Goal: Information Seeking & Learning: Learn about a topic

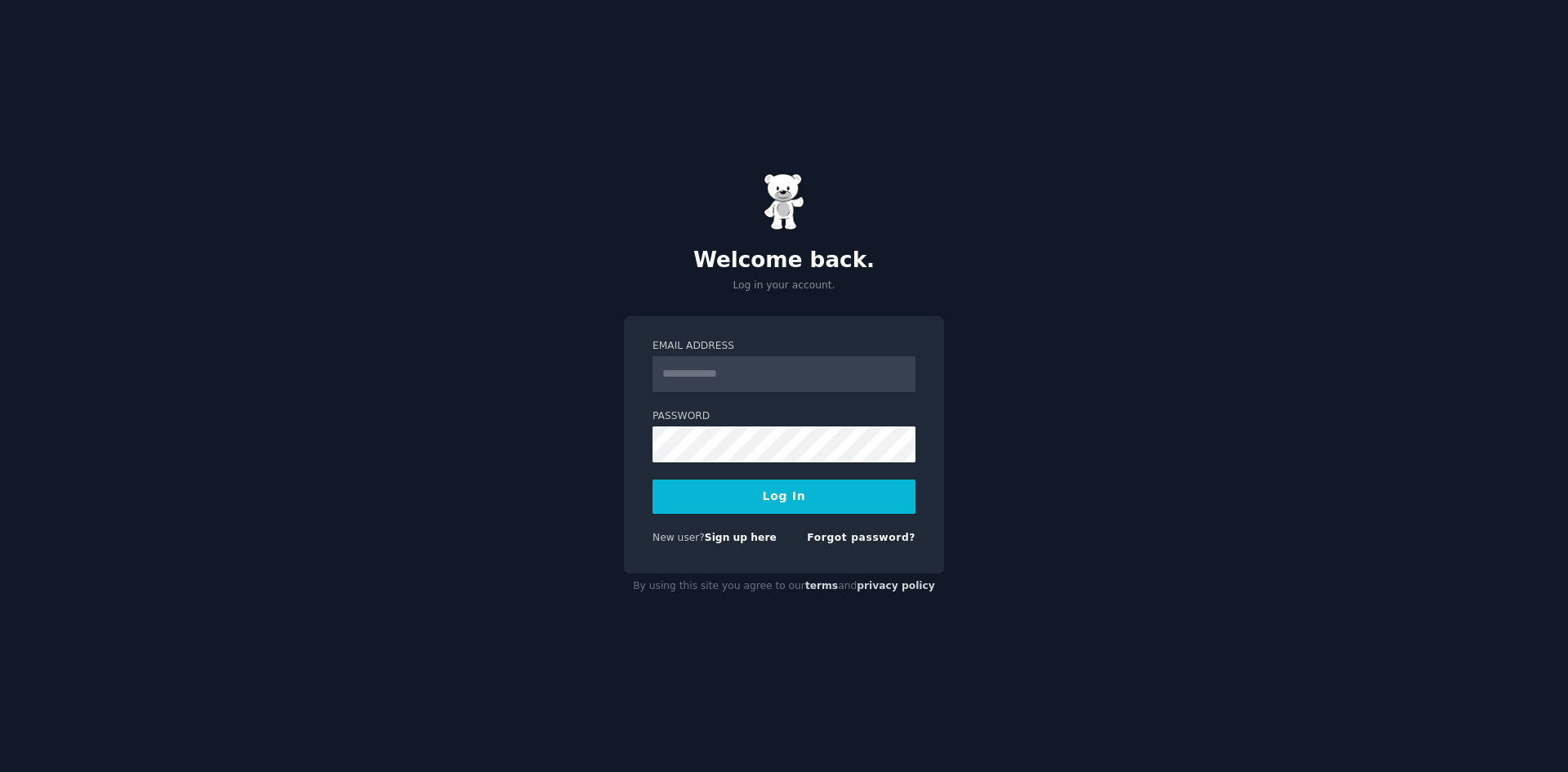
type input "**********"
click at [743, 499] on button "Log In" at bounding box center [784, 497] width 263 height 34
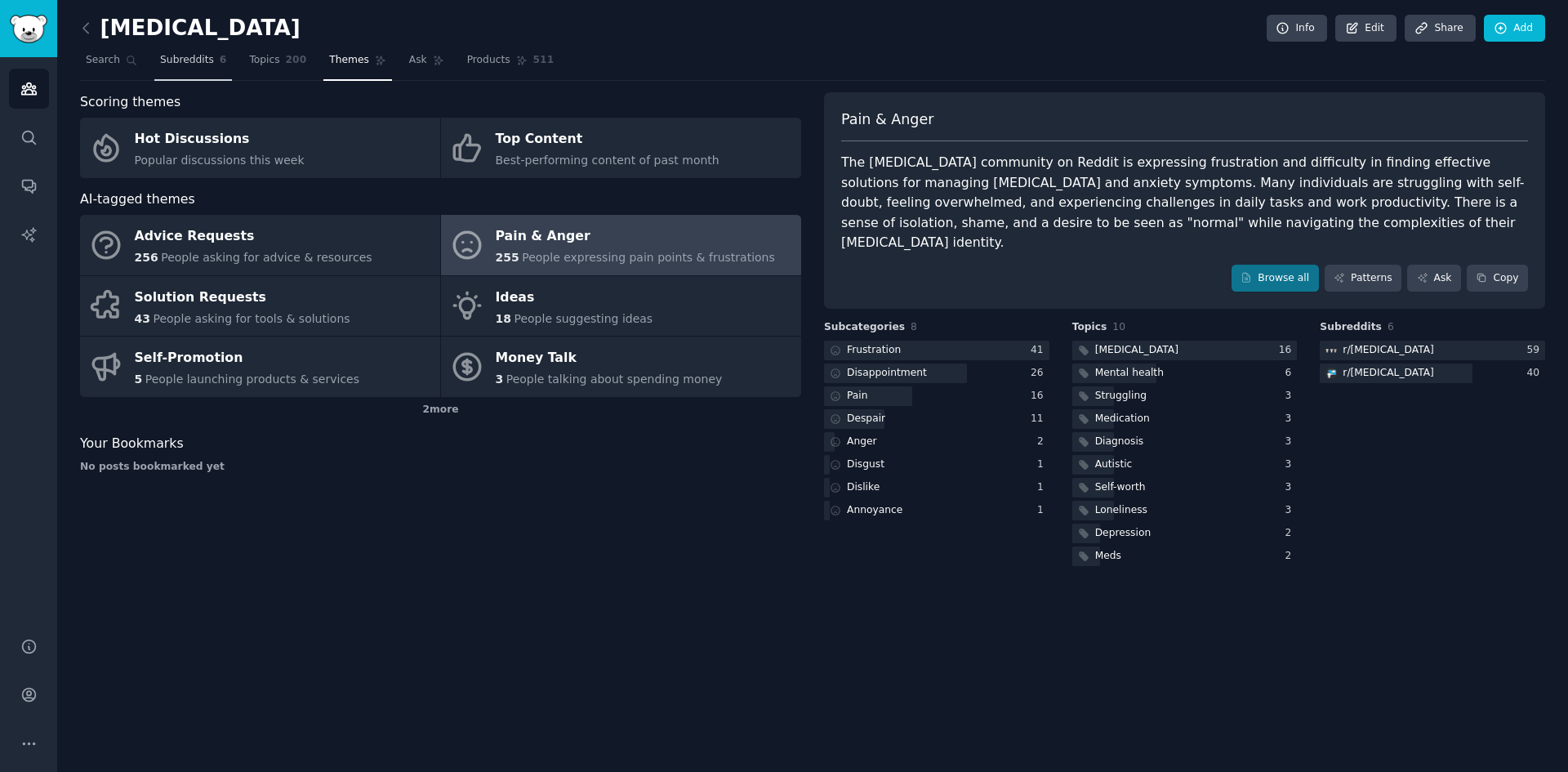
click at [191, 62] on span "Subreddits" at bounding box center [186, 60] width 54 height 14
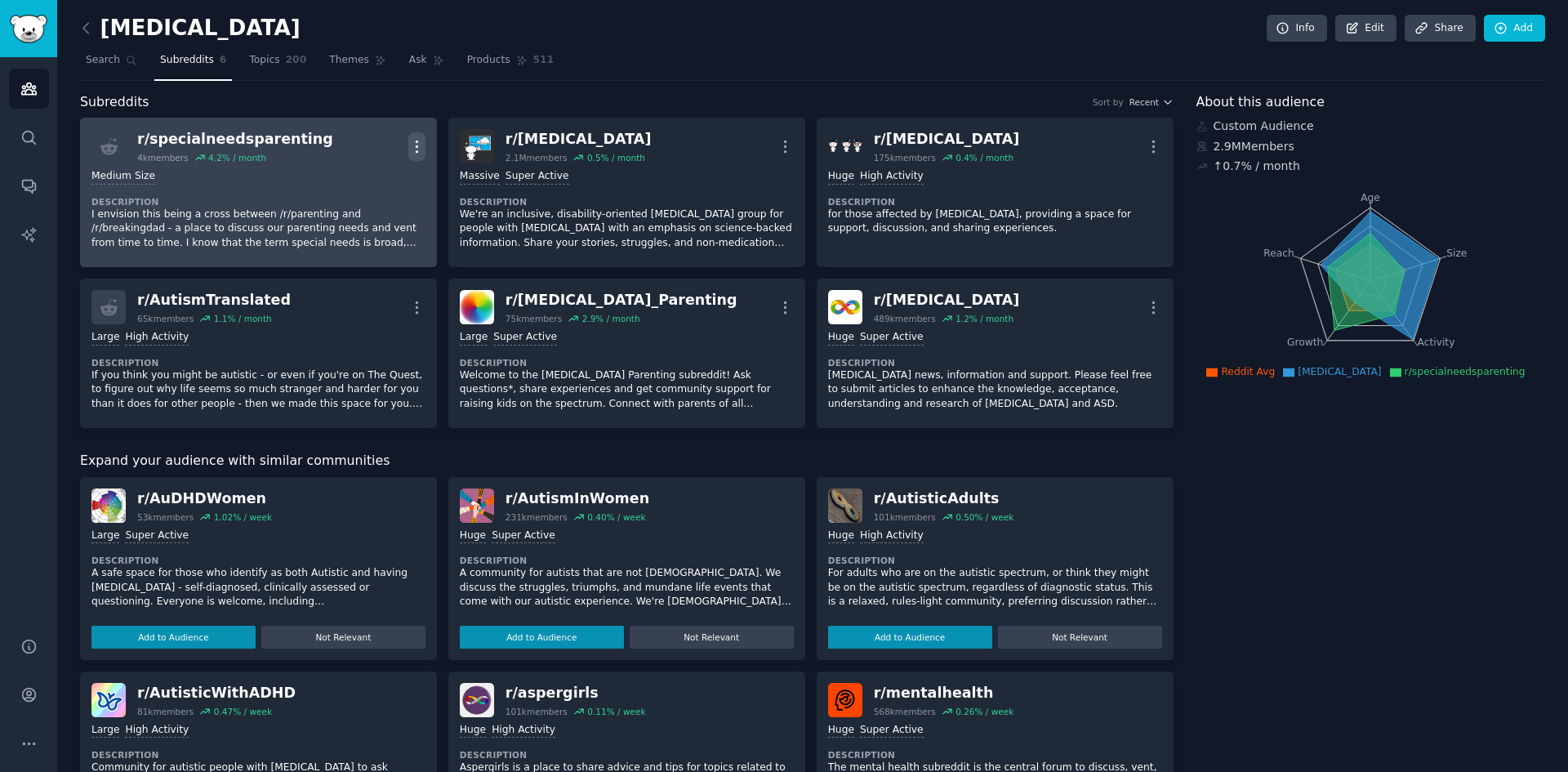
click at [413, 148] on icon "button" at bounding box center [417, 147] width 17 height 17
click at [187, 225] on p "I envision this being a cross between /r/parenting and /r/breakingdad - a place…" at bounding box center [258, 228] width 334 height 43
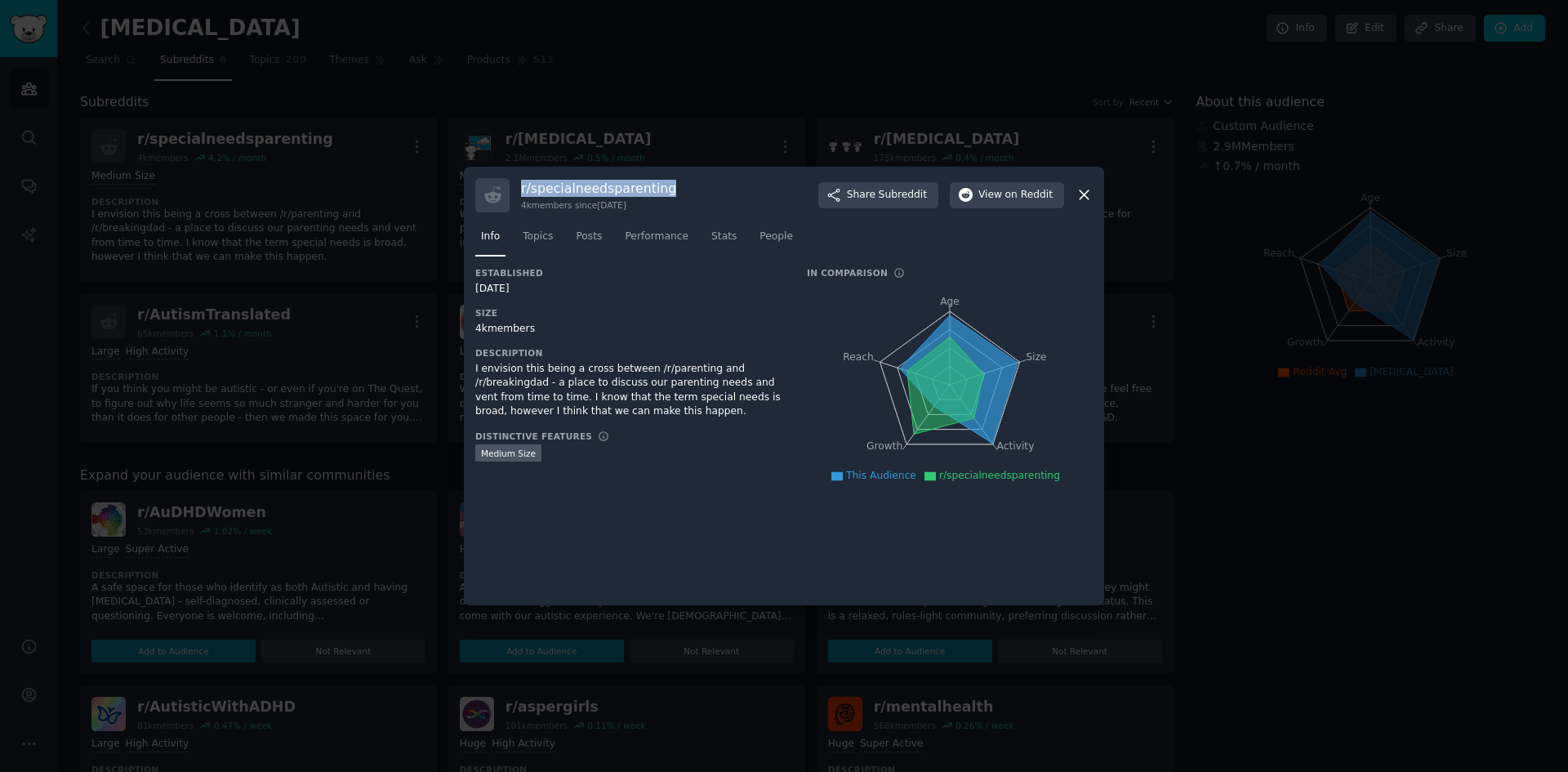
drag, startPoint x: 671, startPoint y: 188, endPoint x: 520, endPoint y: 195, distance: 151.2
click at [520, 195] on div "r/ specialneedsparenting 4k members since [DATE] Share Subreddit View on Reddit" at bounding box center [784, 195] width 617 height 34
copy h3 "r/ specialneedsparenting"
click at [877, 199] on span "Share Subreddit" at bounding box center [887, 194] width 80 height 14
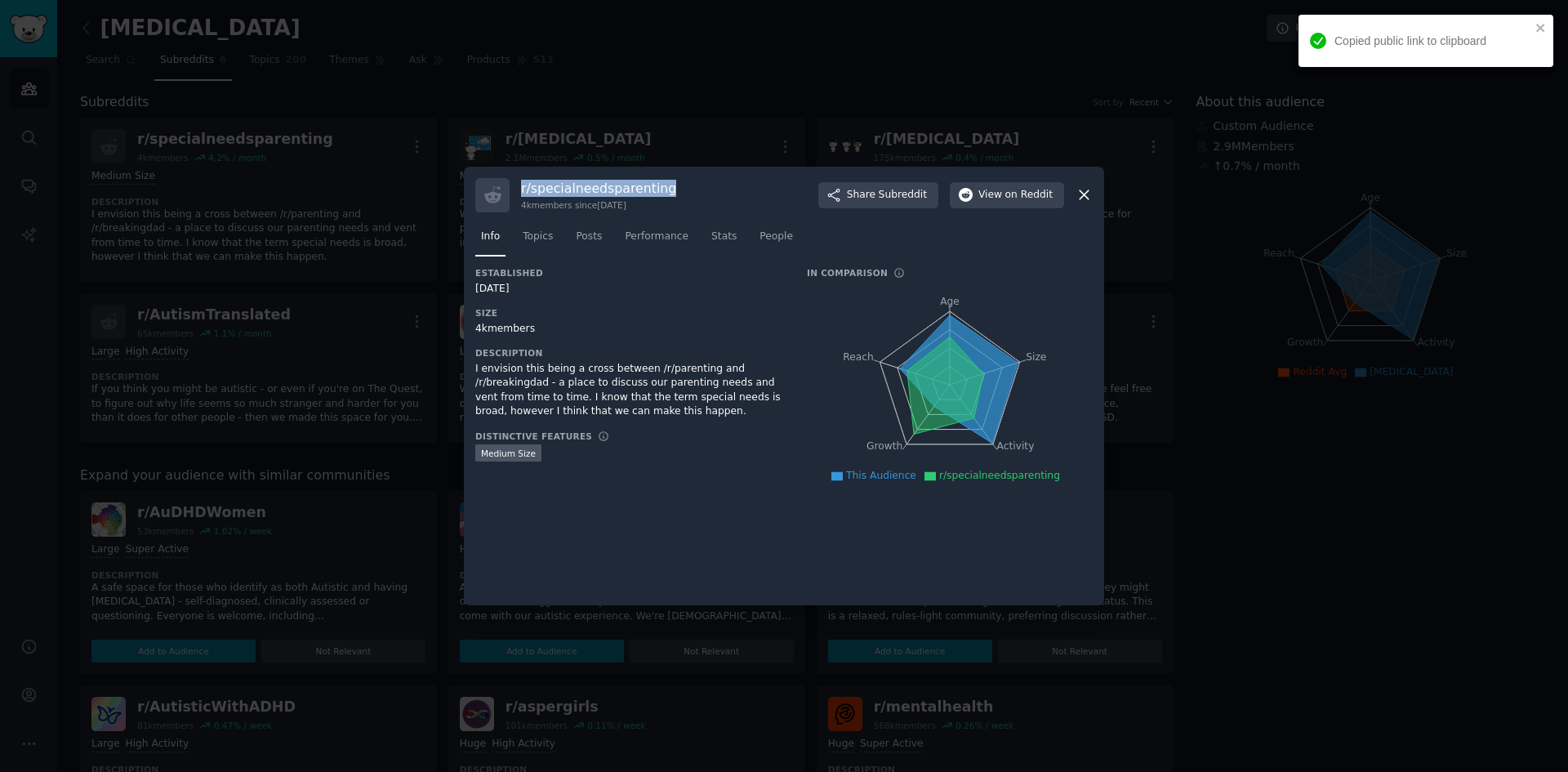
click at [1092, 195] on icon at bounding box center [1085, 195] width 17 height 17
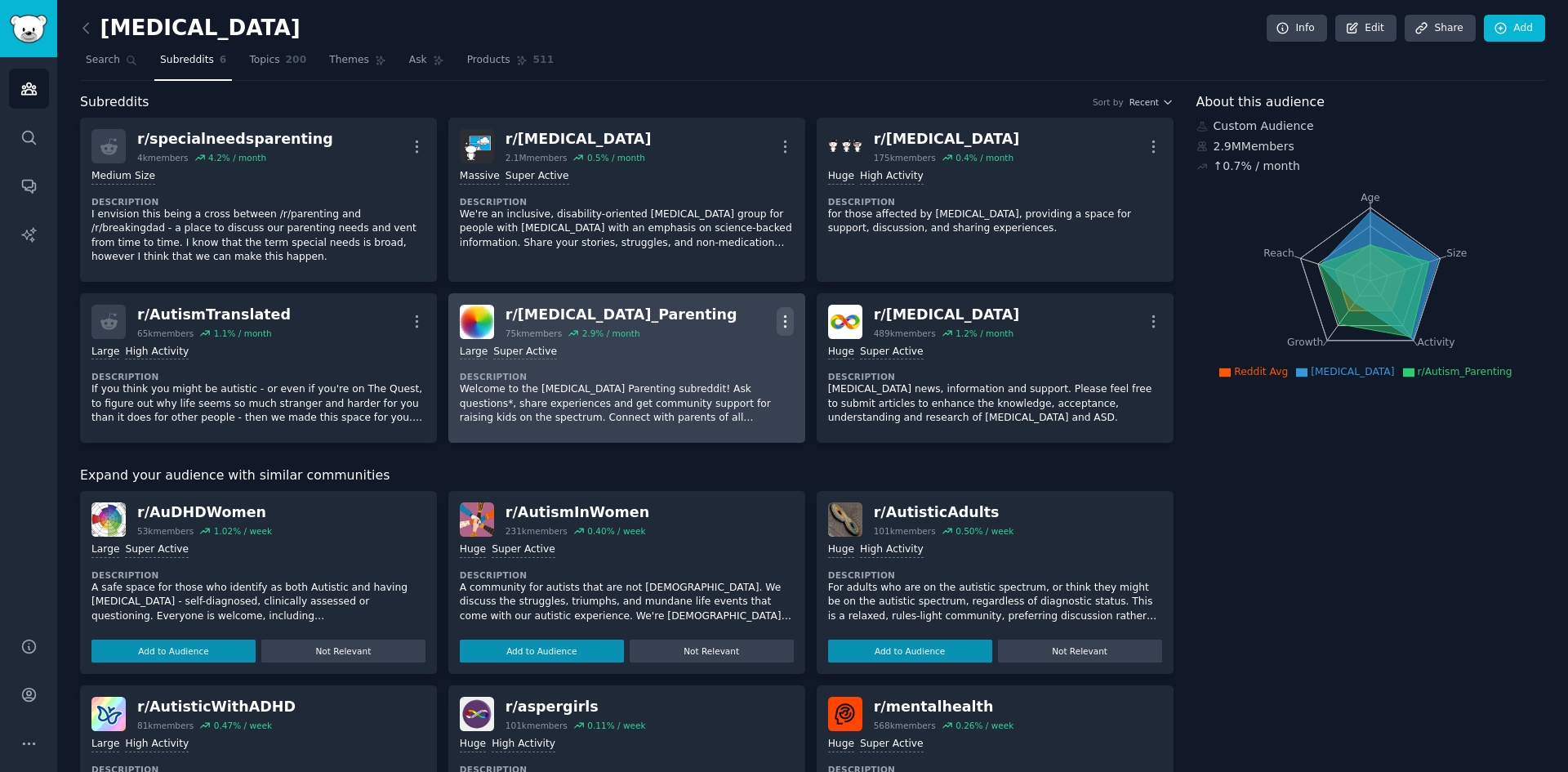
click at [787, 323] on icon "button" at bounding box center [785, 322] width 17 height 17
click at [707, 349] on p "Share" at bounding box center [718, 356] width 32 height 17
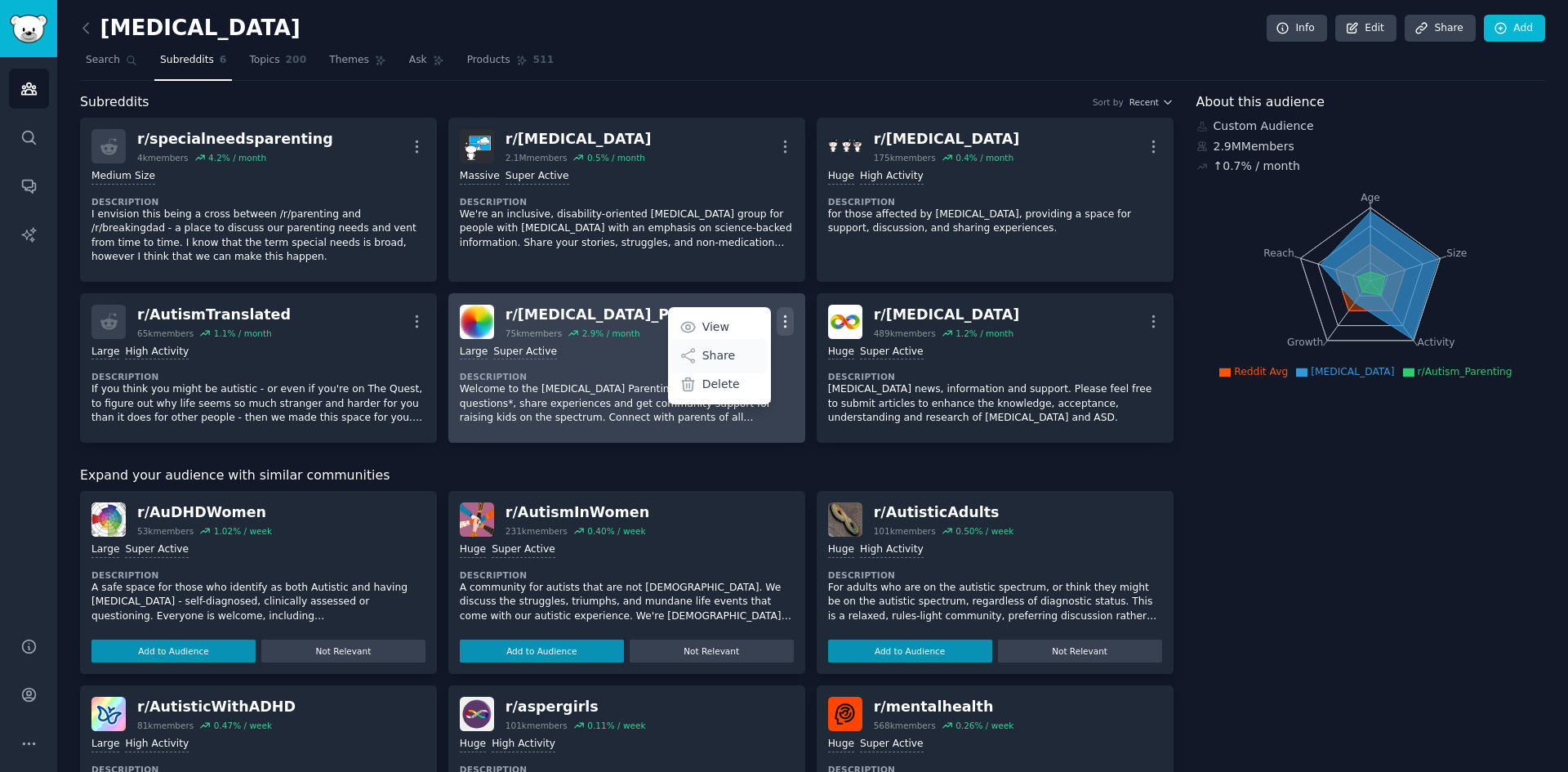
click at [702, 348] on p "Share" at bounding box center [718, 356] width 32 height 17
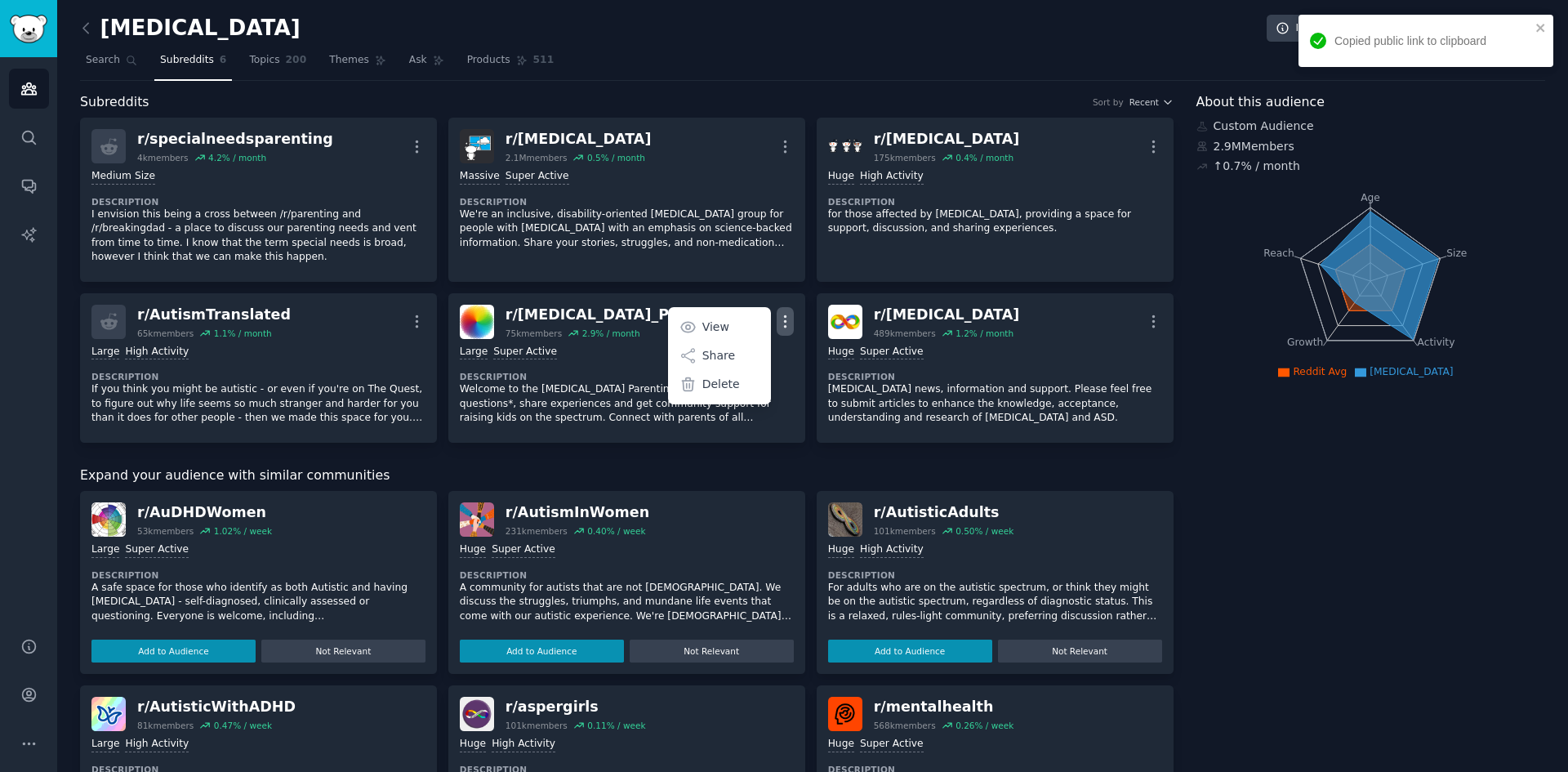
click at [1209, 531] on div "About this audience Custom Audience 2.9M Members ↑ 0.7 % / month Age Size Activ…" at bounding box center [1371, 675] width 349 height 1166
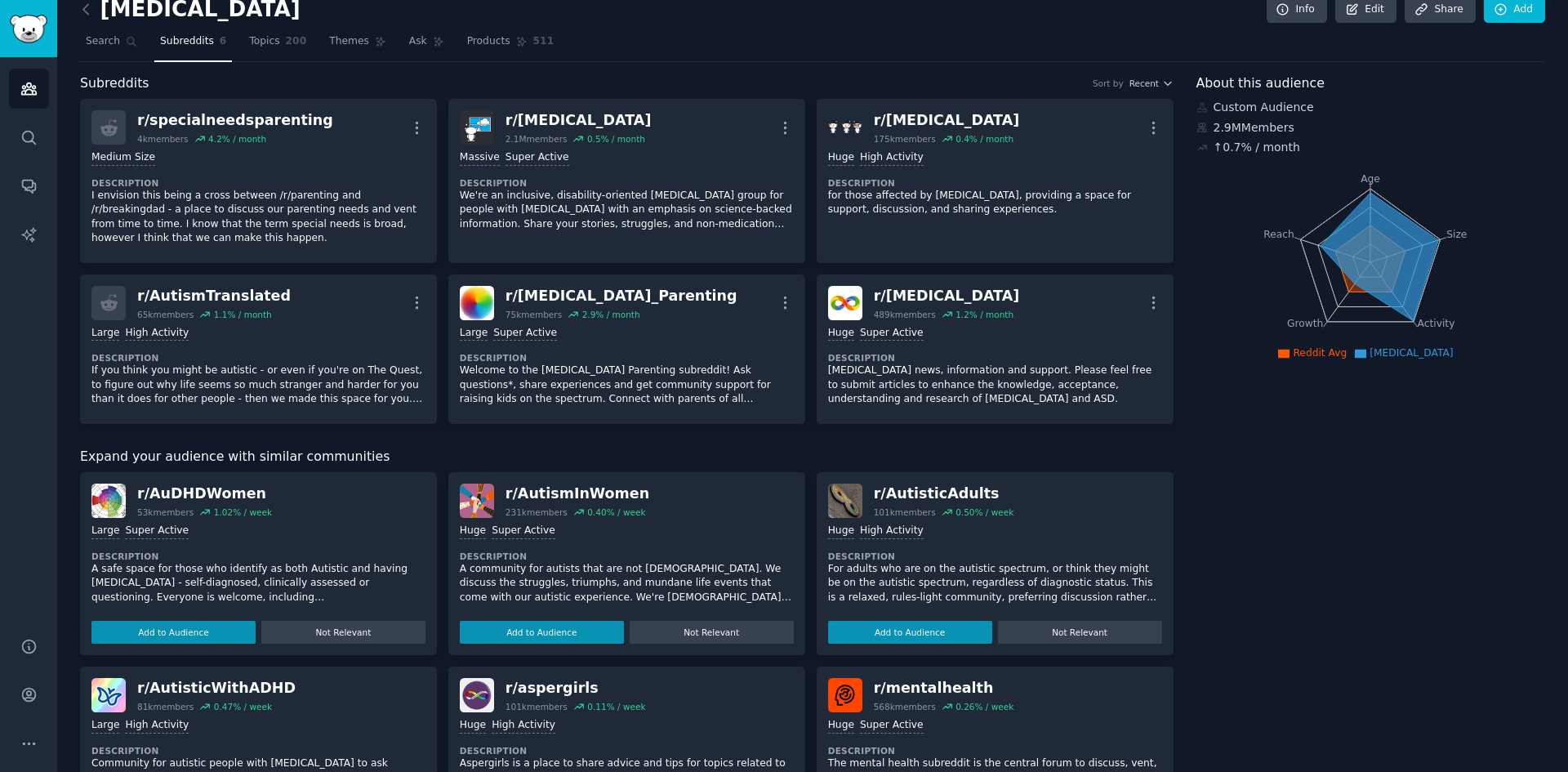
scroll to position [18, 0]
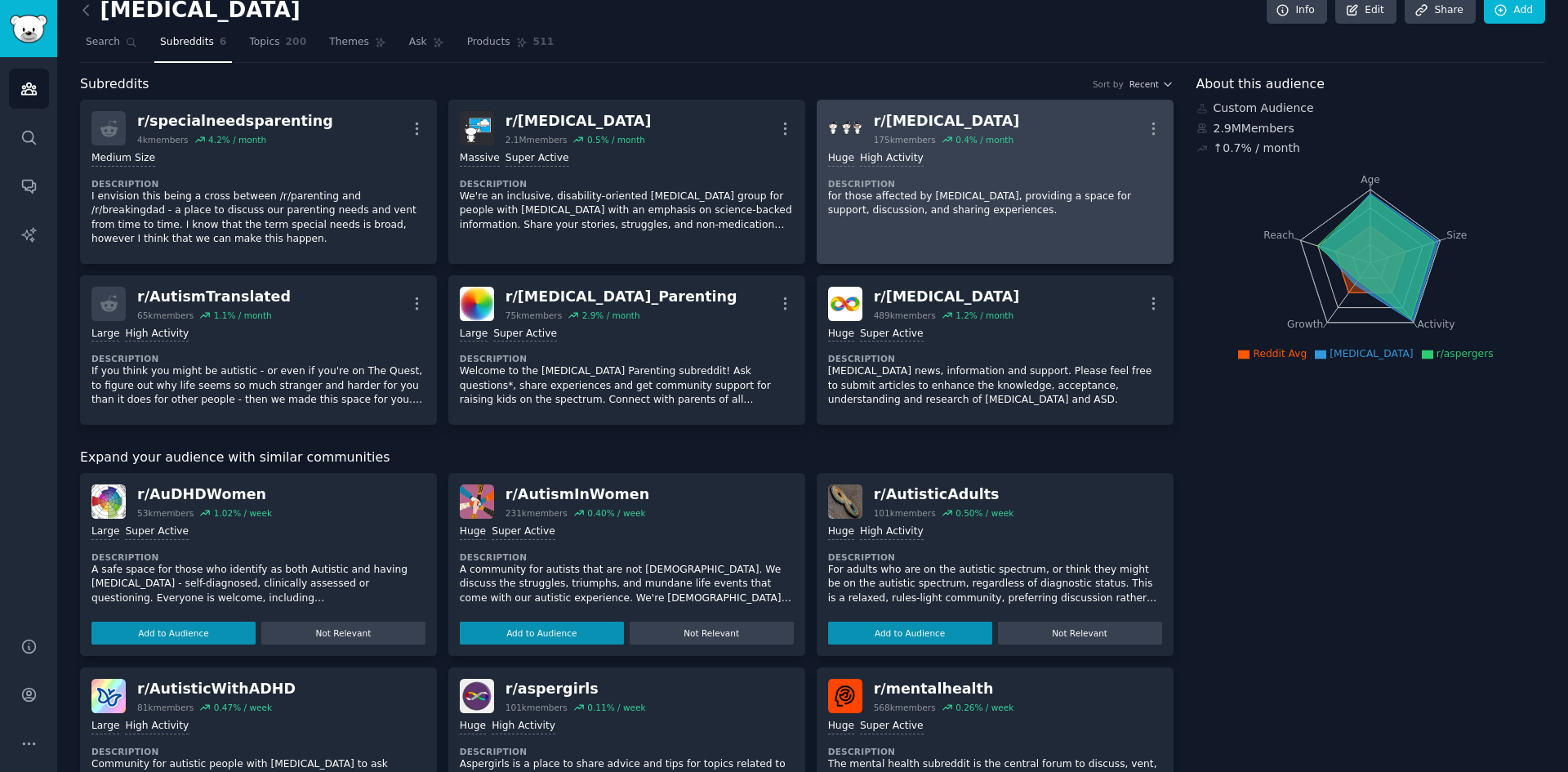
click at [1029, 198] on p "for those affected by [MEDICAL_DATA], providing a space for support, discussion…" at bounding box center [994, 204] width 334 height 29
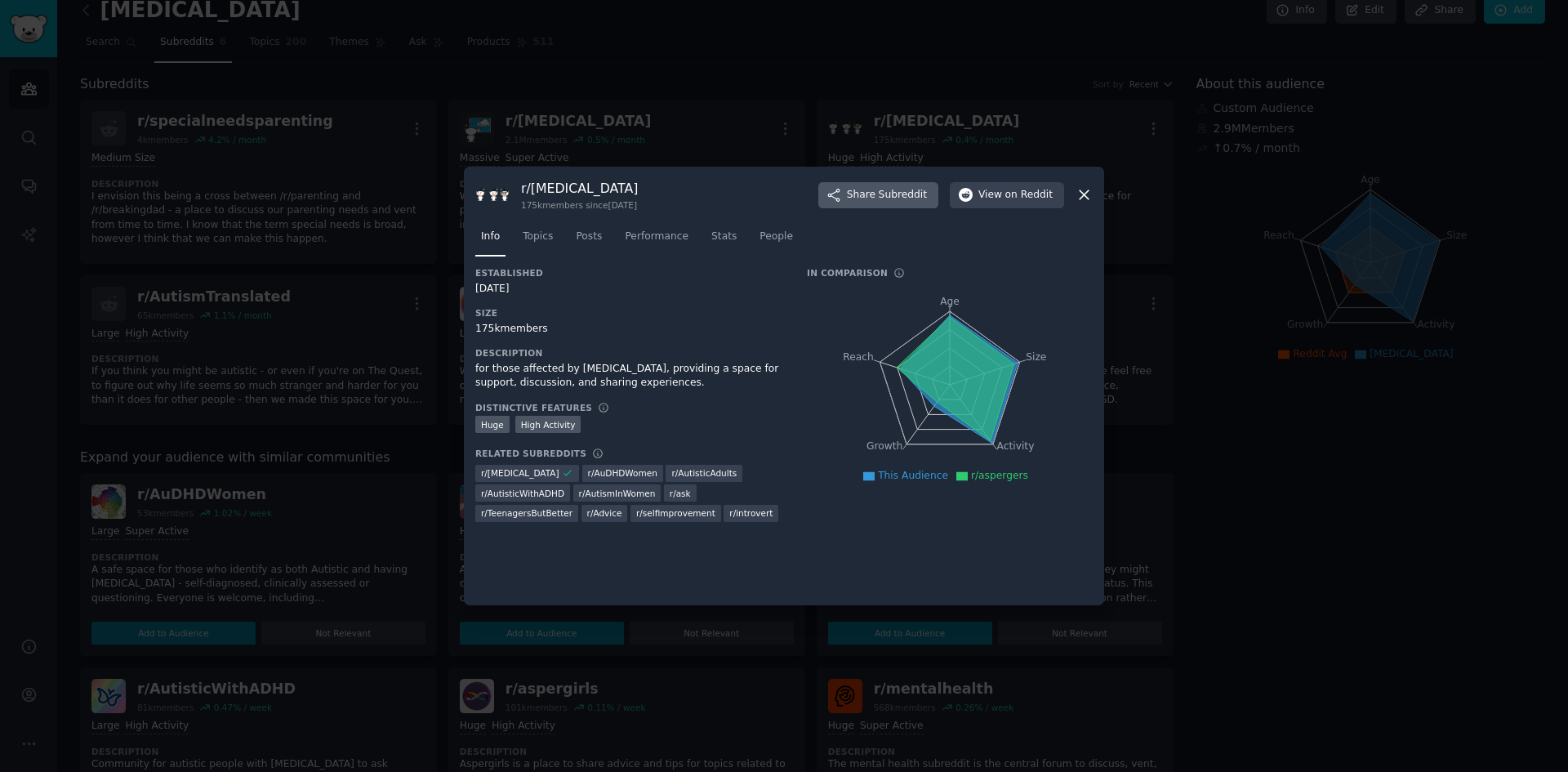
click at [892, 201] on span "Subreddit" at bounding box center [903, 194] width 49 height 14
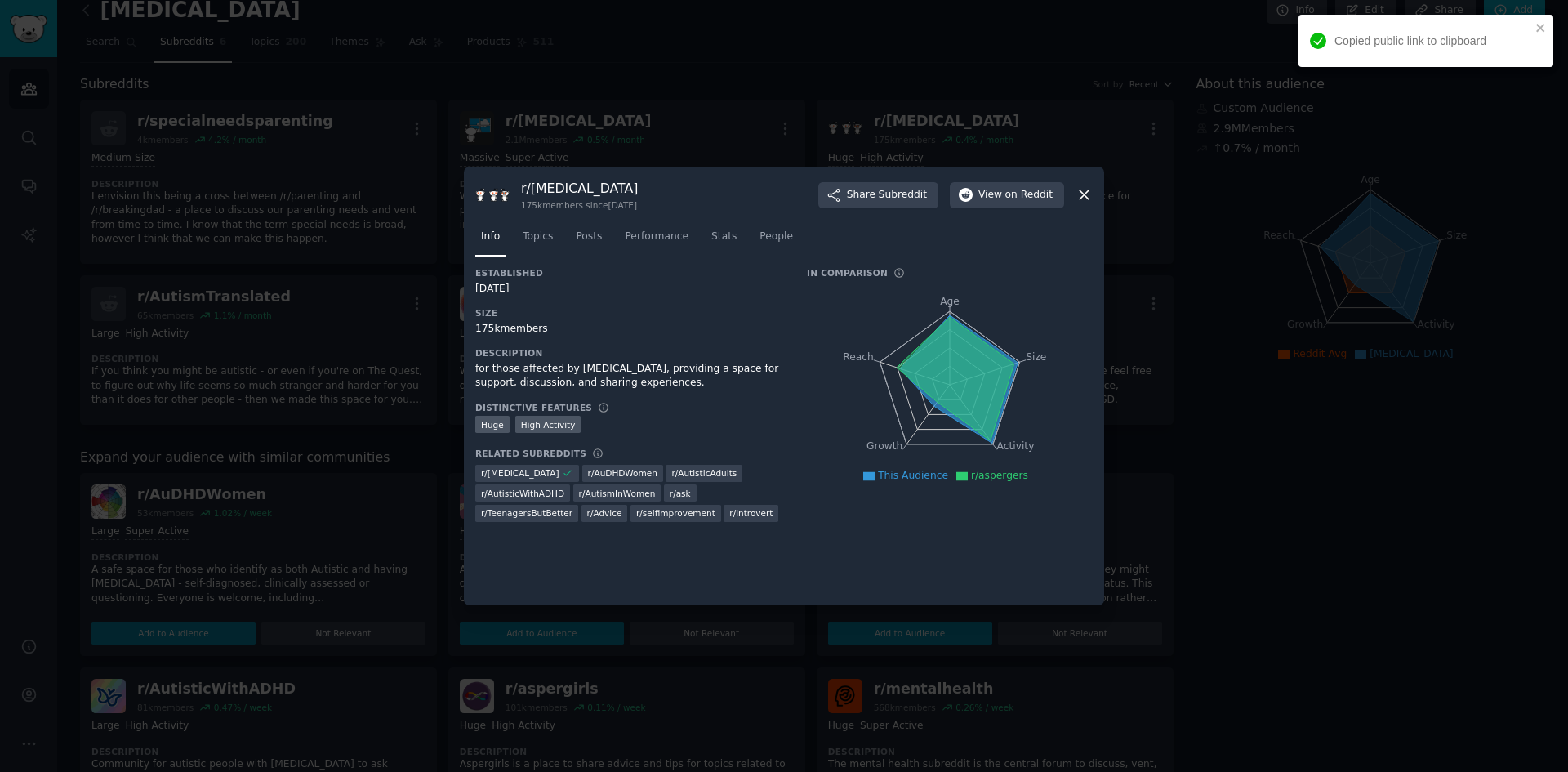
click at [1090, 193] on icon at bounding box center [1085, 195] width 17 height 17
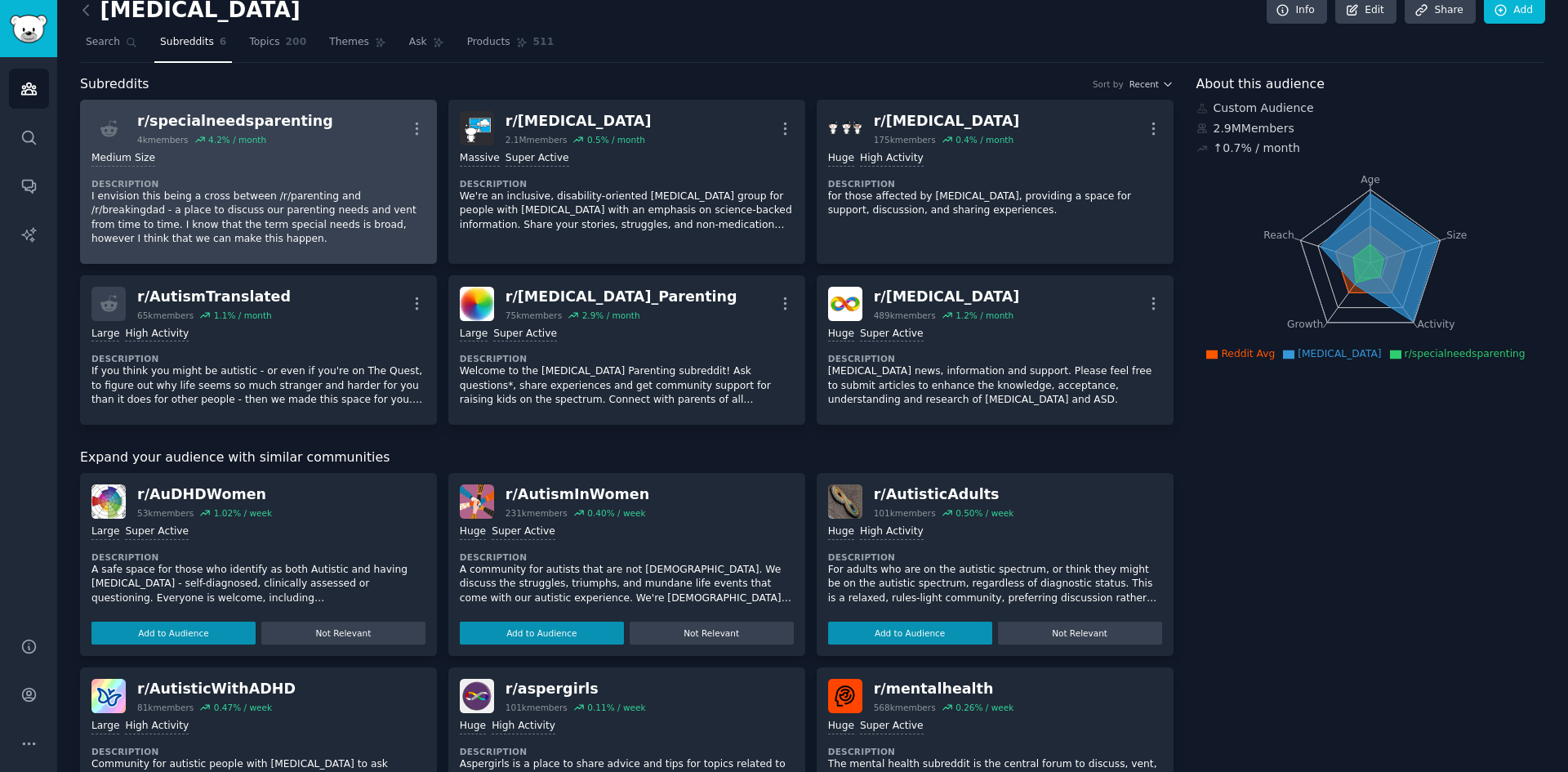
click at [280, 135] on div "4k members 4.2 % / month" at bounding box center [235, 140] width 196 height 11
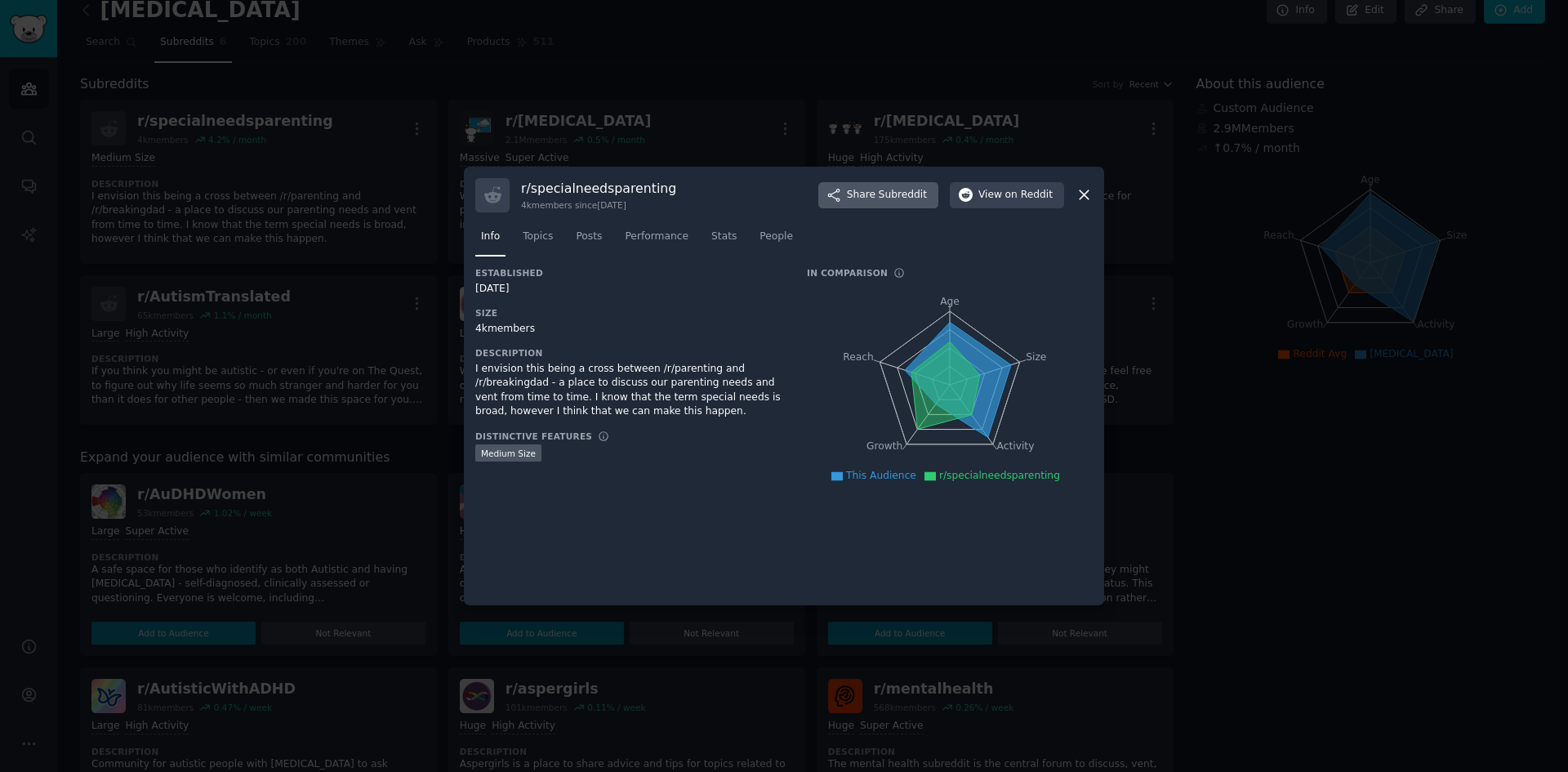
click at [909, 188] on button "Share Subreddit" at bounding box center [878, 194] width 120 height 26
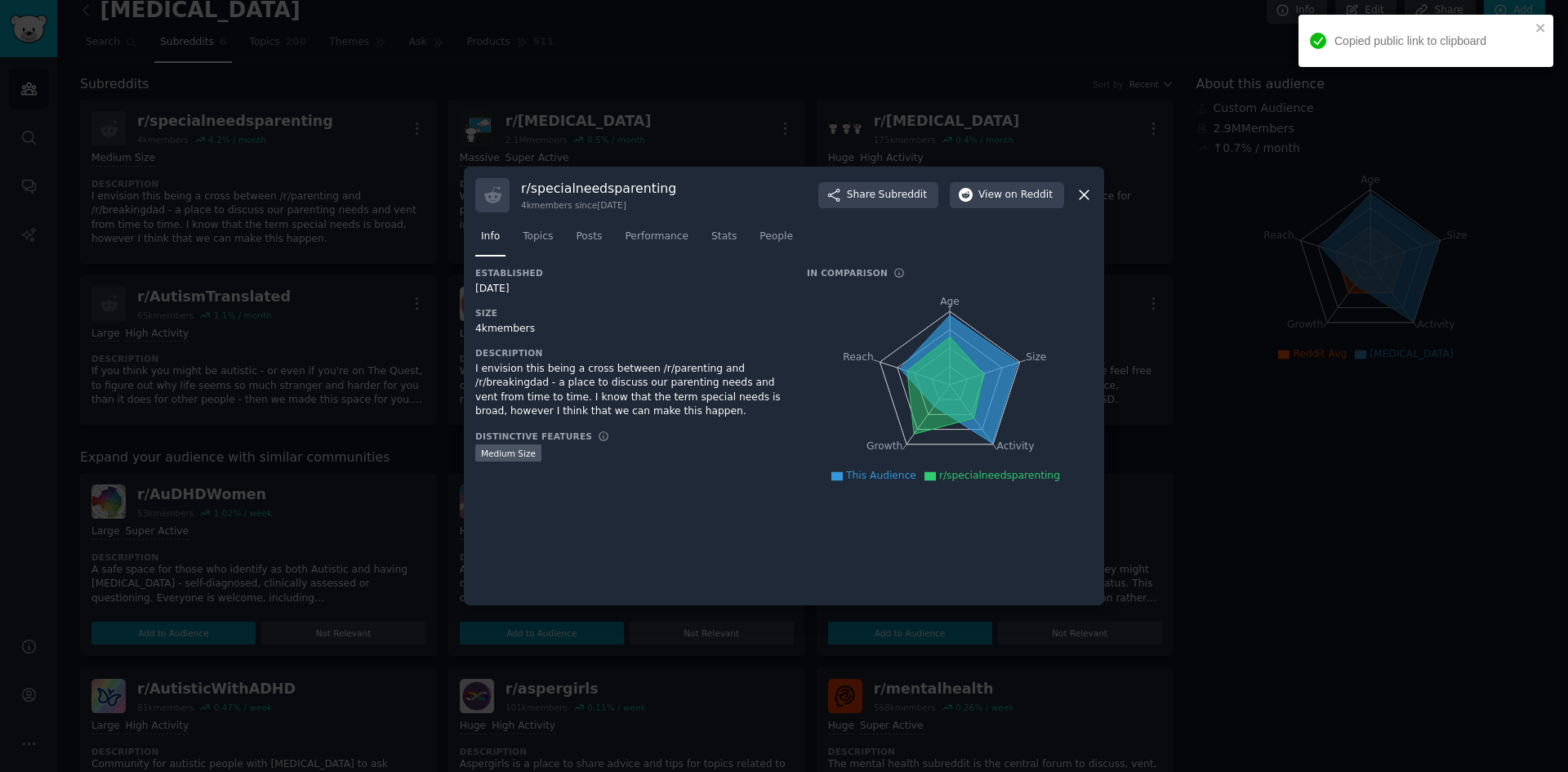
click at [1086, 199] on icon at bounding box center [1085, 195] width 17 height 17
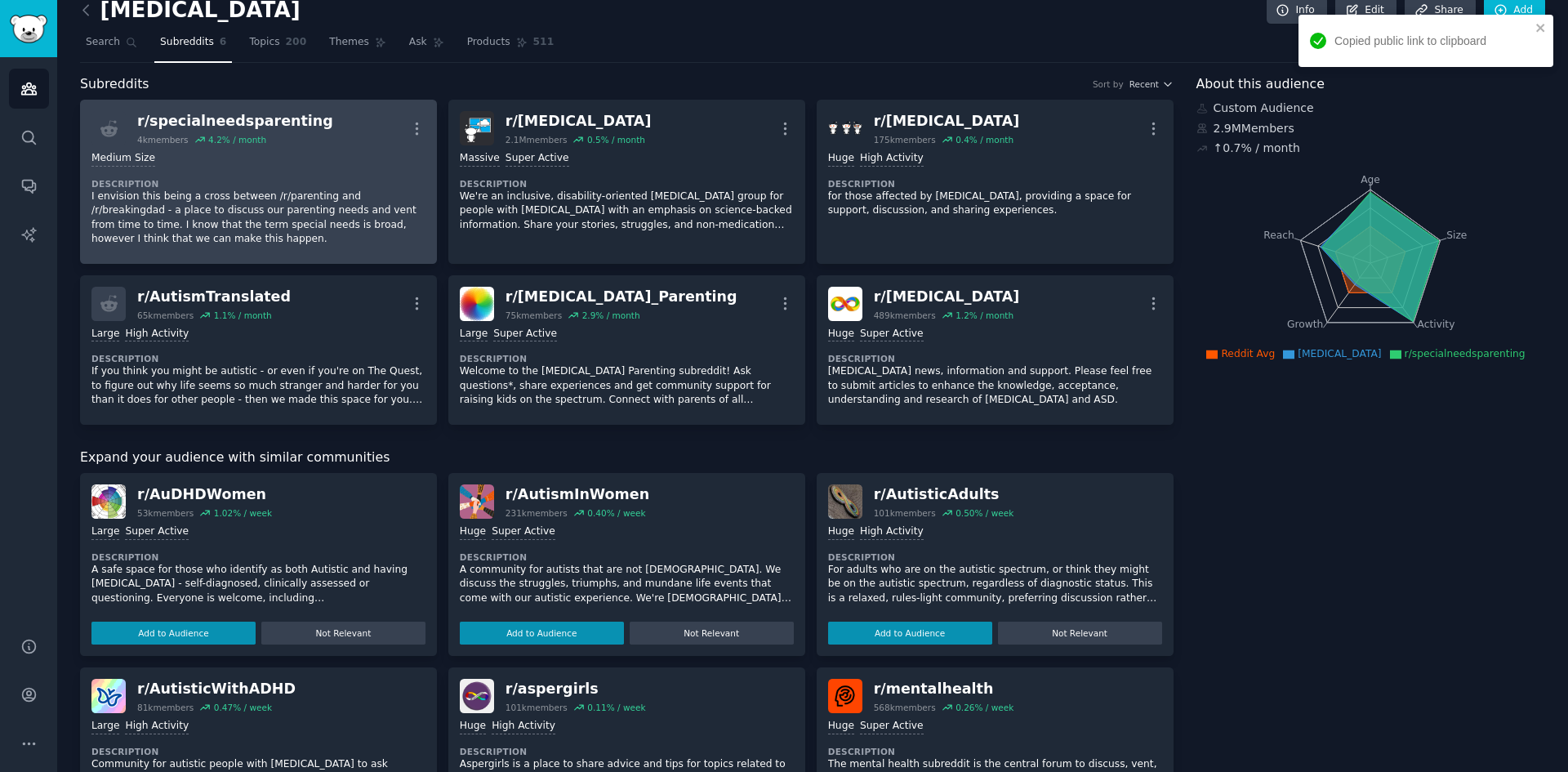
click at [305, 168] on div "Medium Size Description I envision this being a cross between /r/parenting and …" at bounding box center [258, 199] width 334 height 107
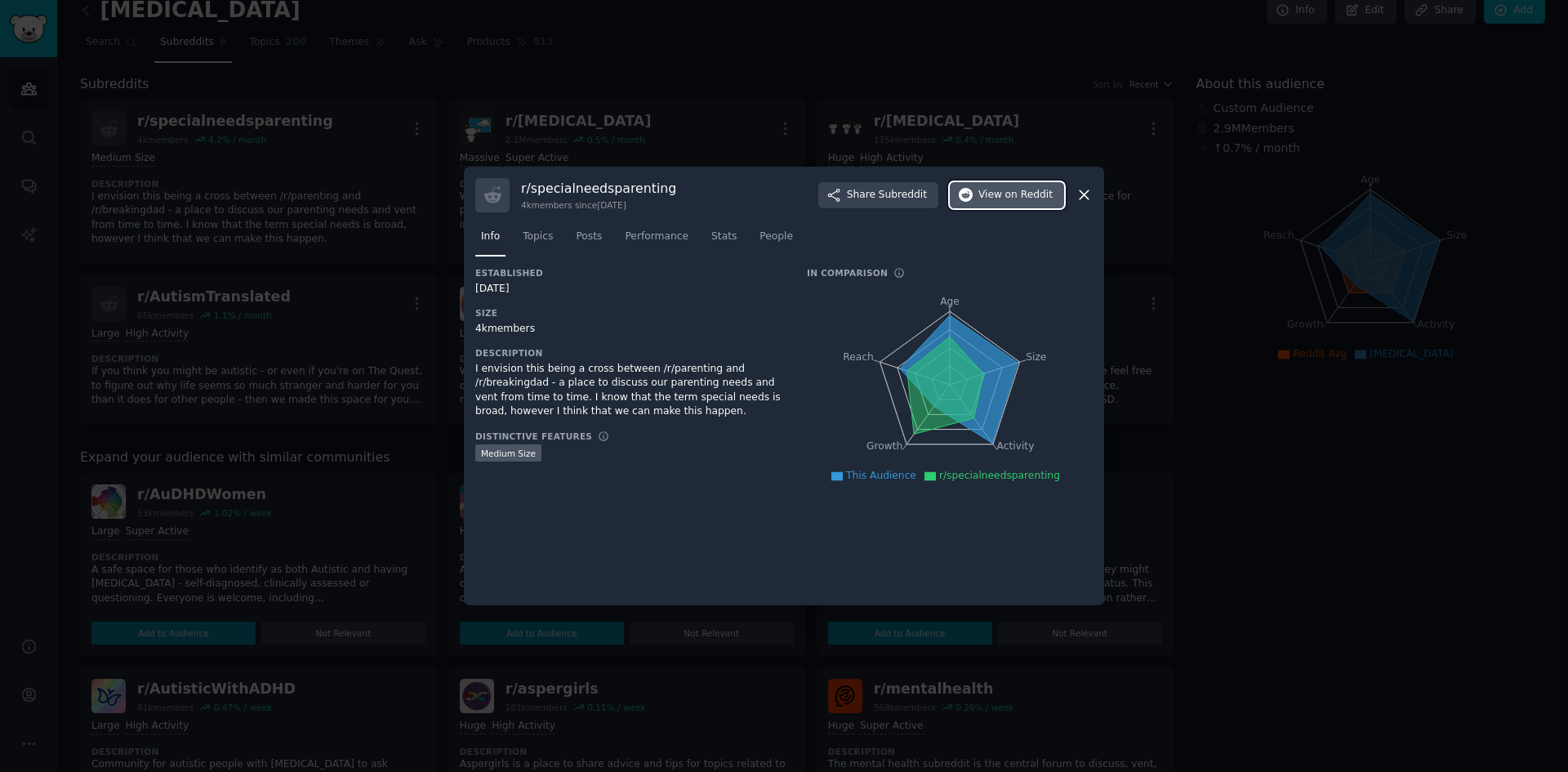
click at [1001, 207] on button "View on Reddit" at bounding box center [1007, 194] width 114 height 26
click at [865, 193] on span "Share Subreddit" at bounding box center [887, 194] width 80 height 14
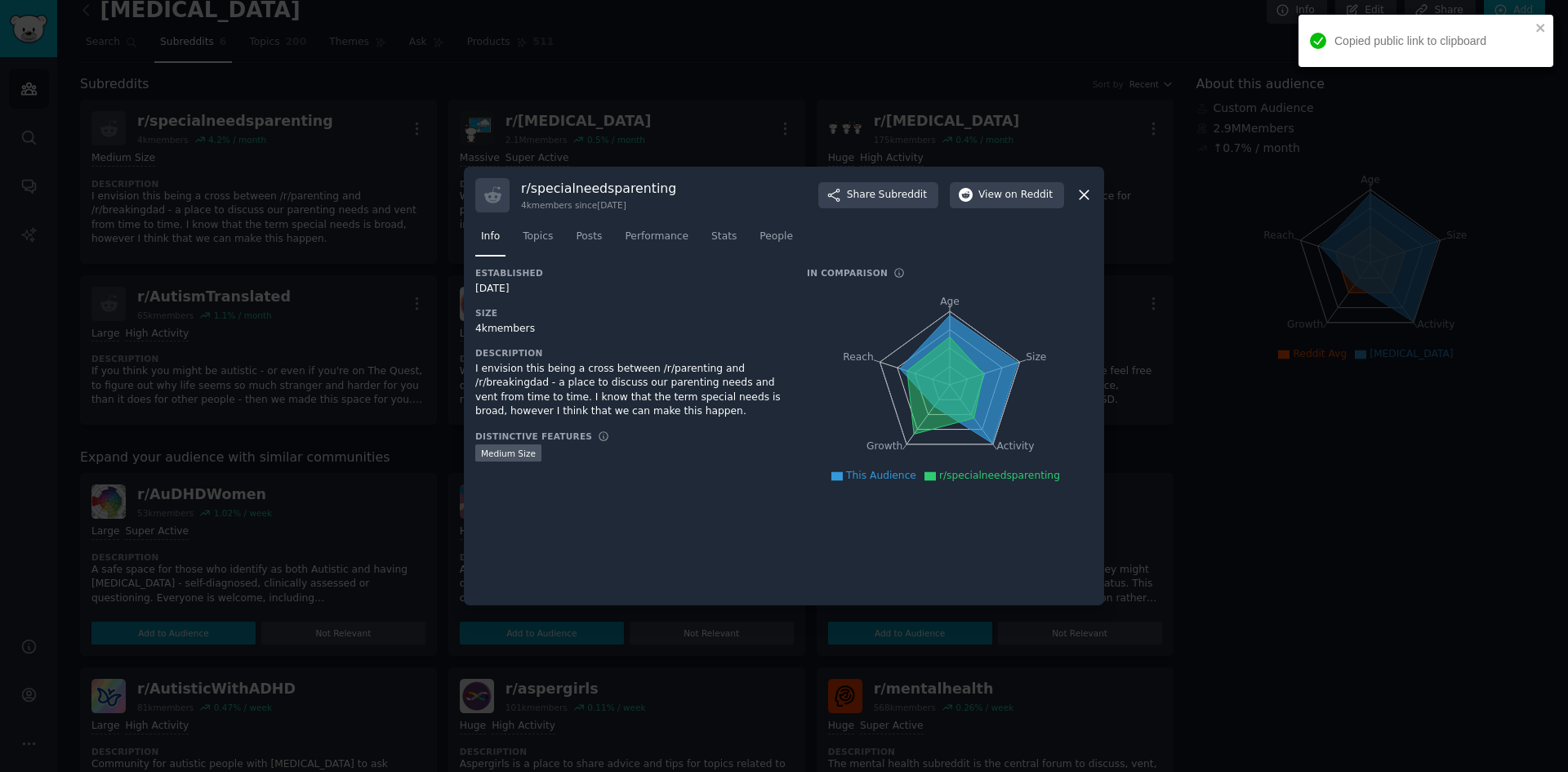
click at [1083, 202] on icon at bounding box center [1085, 195] width 17 height 17
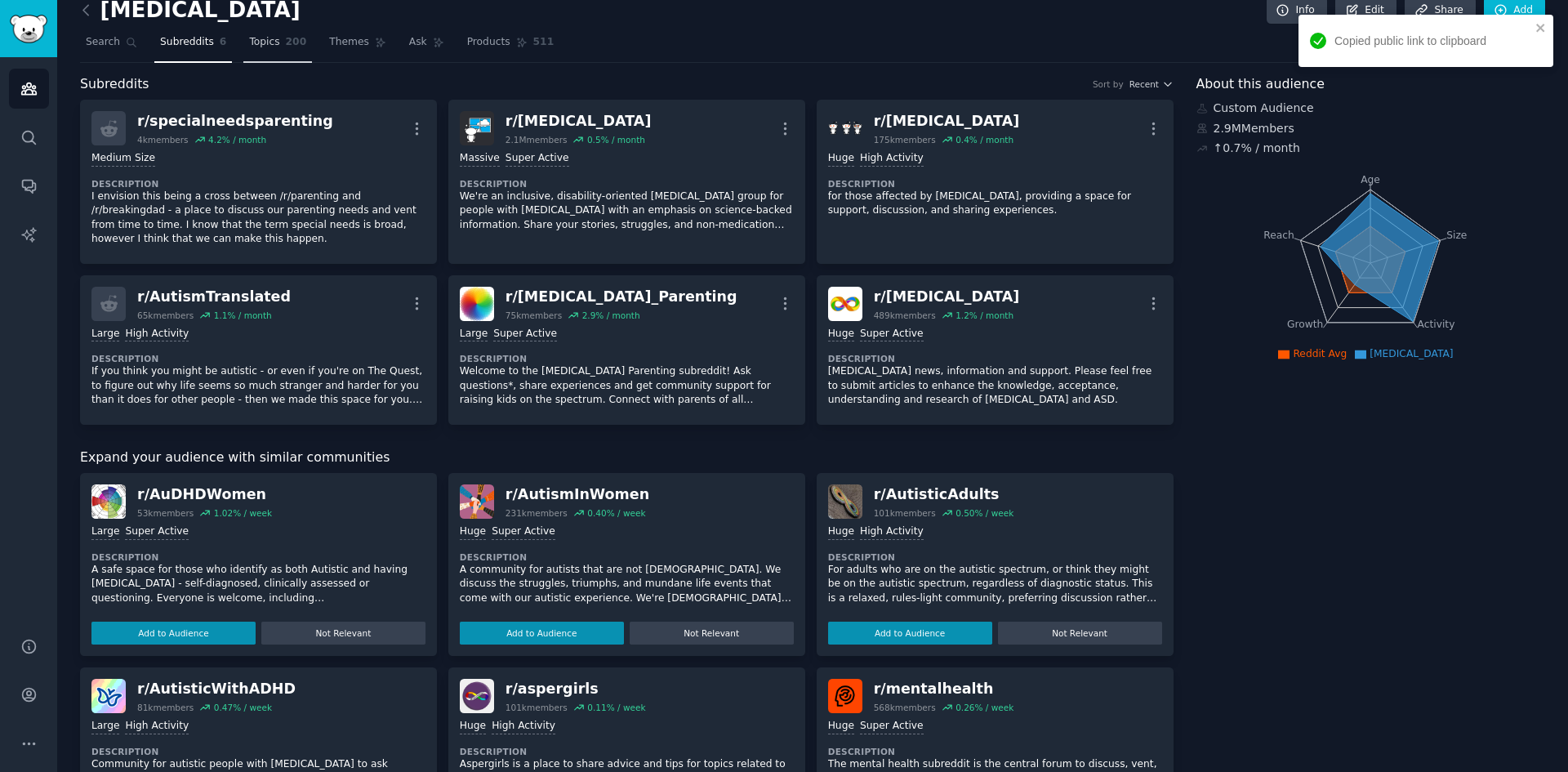
click at [256, 37] on span "Topics" at bounding box center [265, 42] width 30 height 14
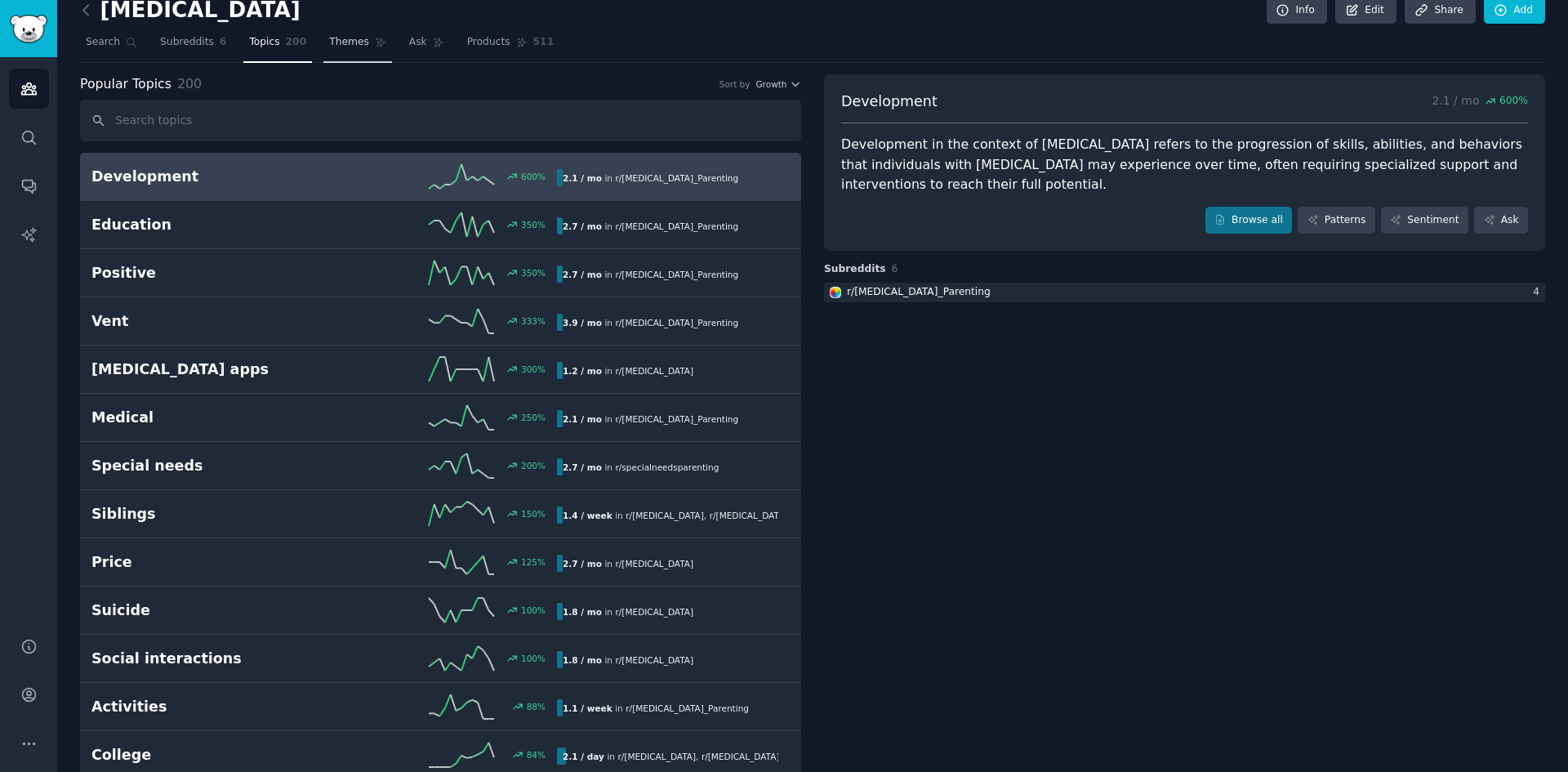
click at [323, 51] on link "Themes" at bounding box center [358, 46] width 69 height 33
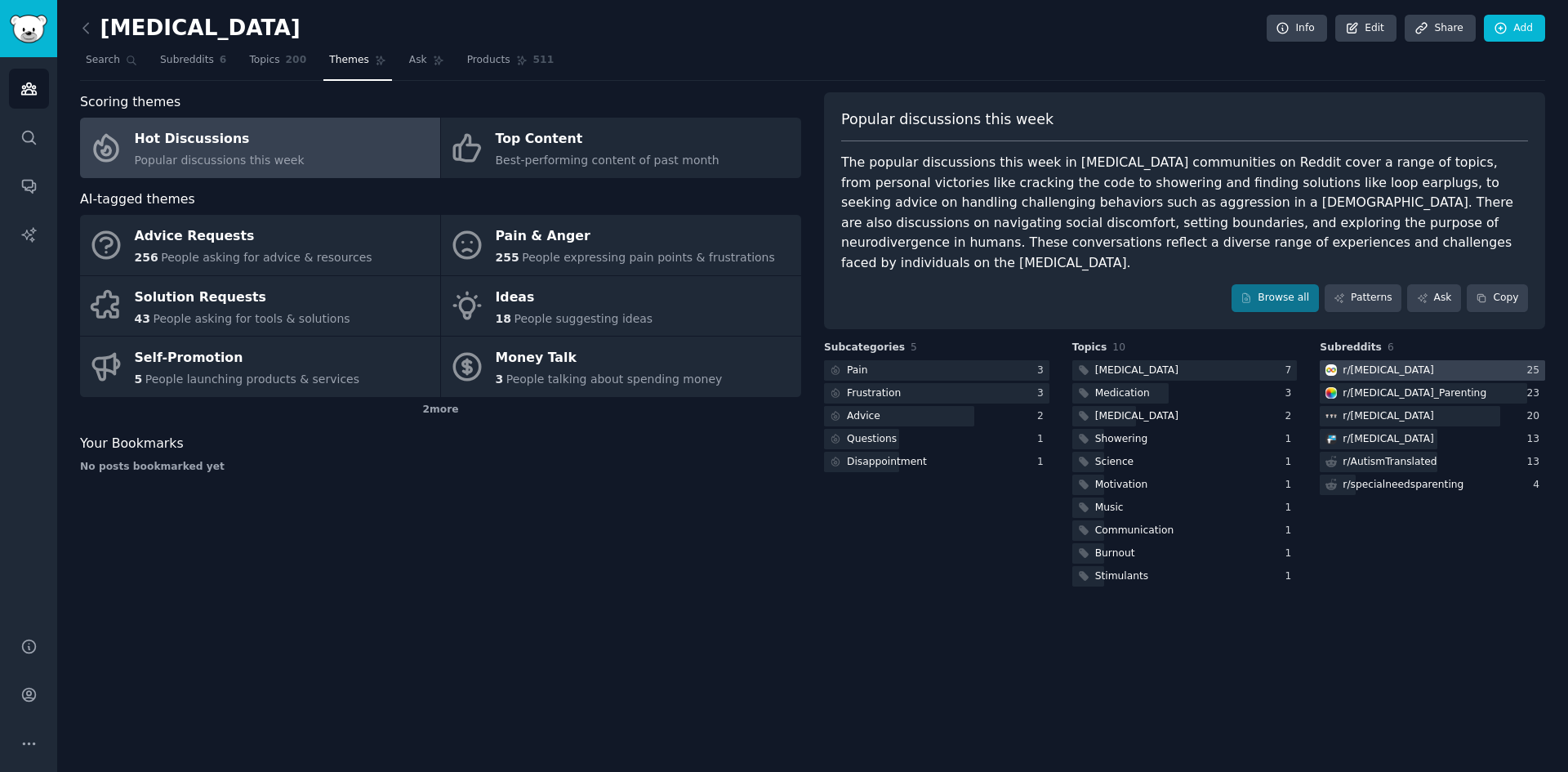
click at [1364, 364] on div "r/ [MEDICAL_DATA]" at bounding box center [1388, 370] width 91 height 14
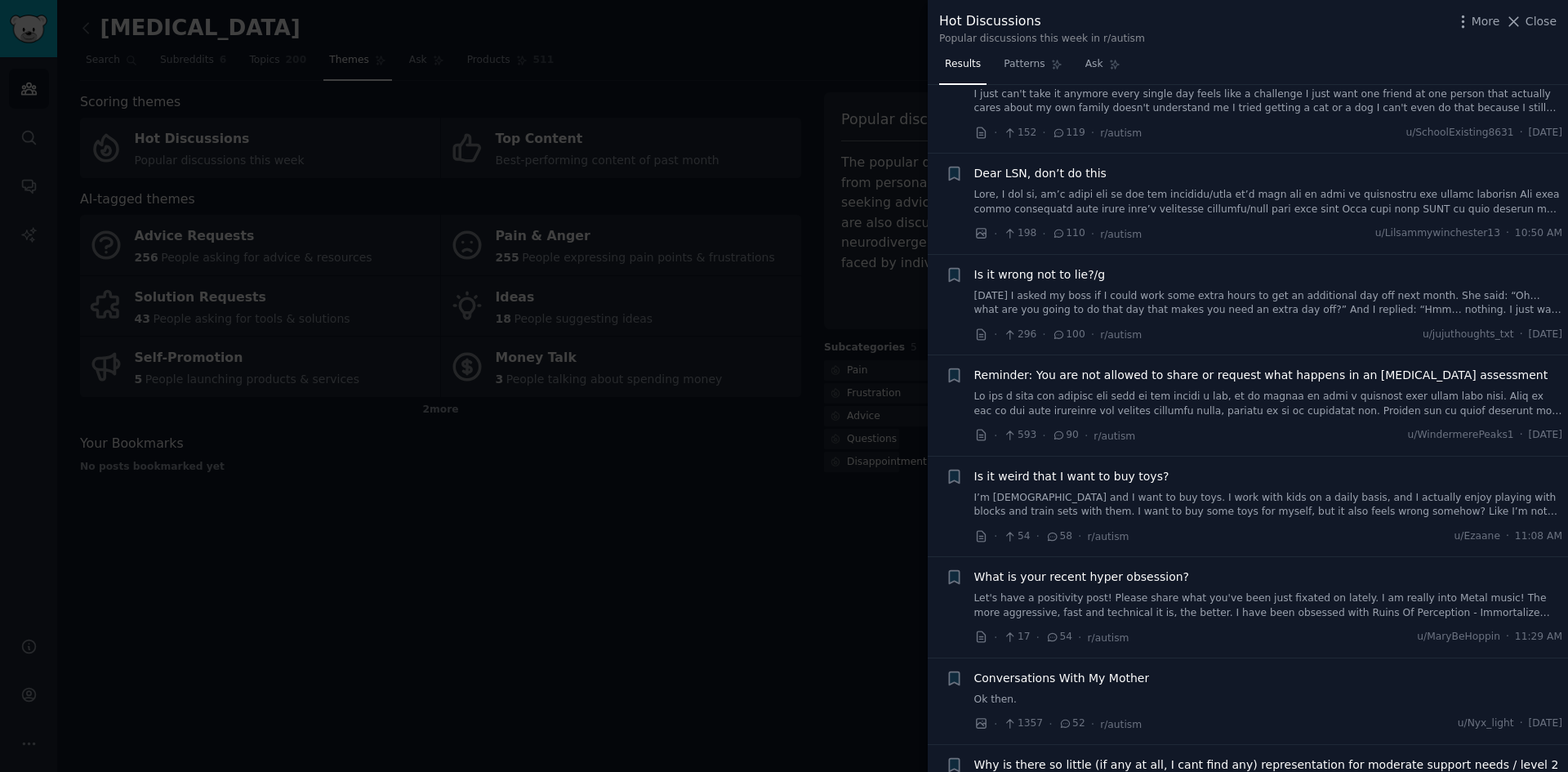
scroll to position [1062, 0]
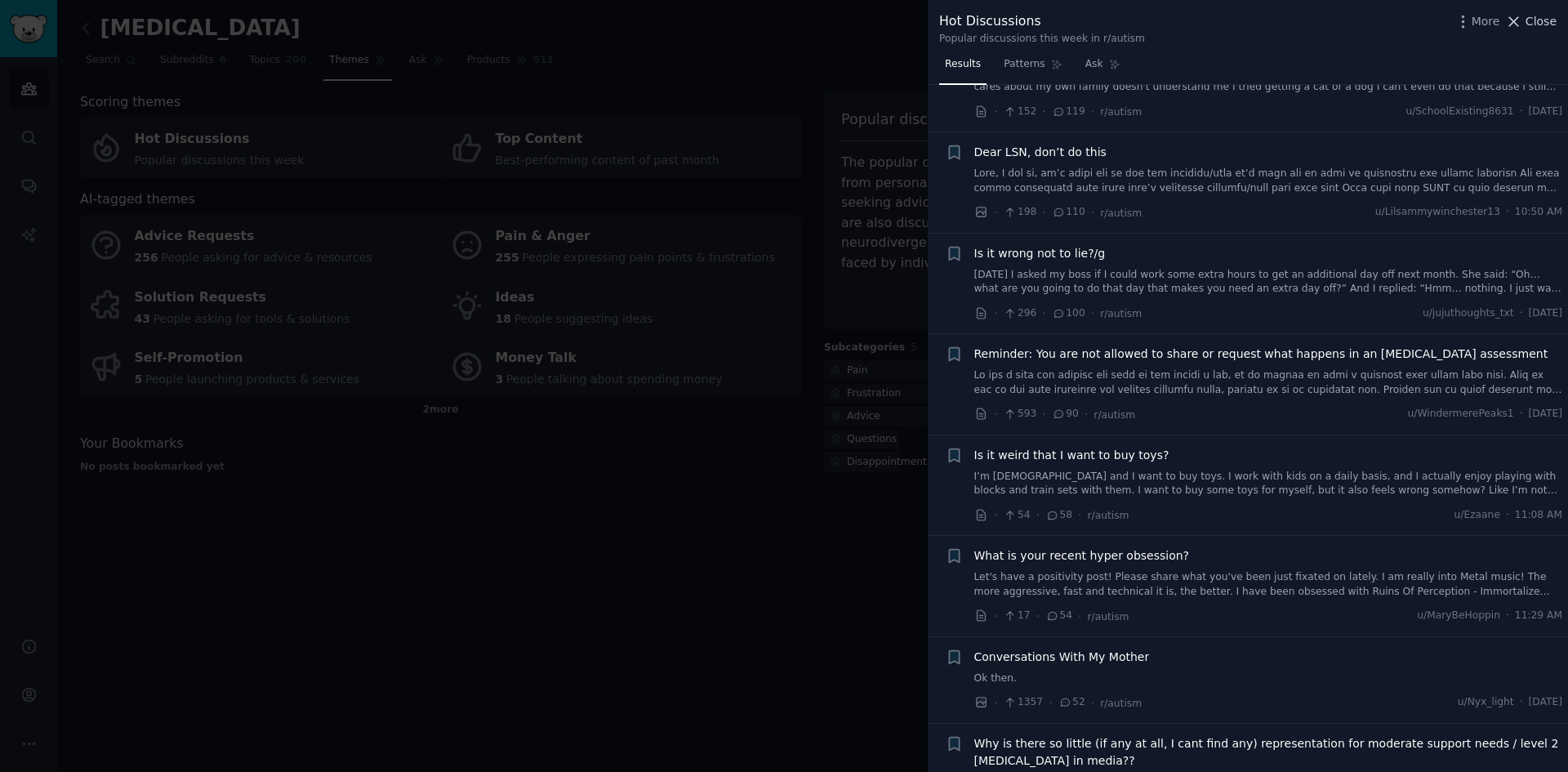
click at [1544, 27] on span "Close" at bounding box center [1540, 22] width 31 height 17
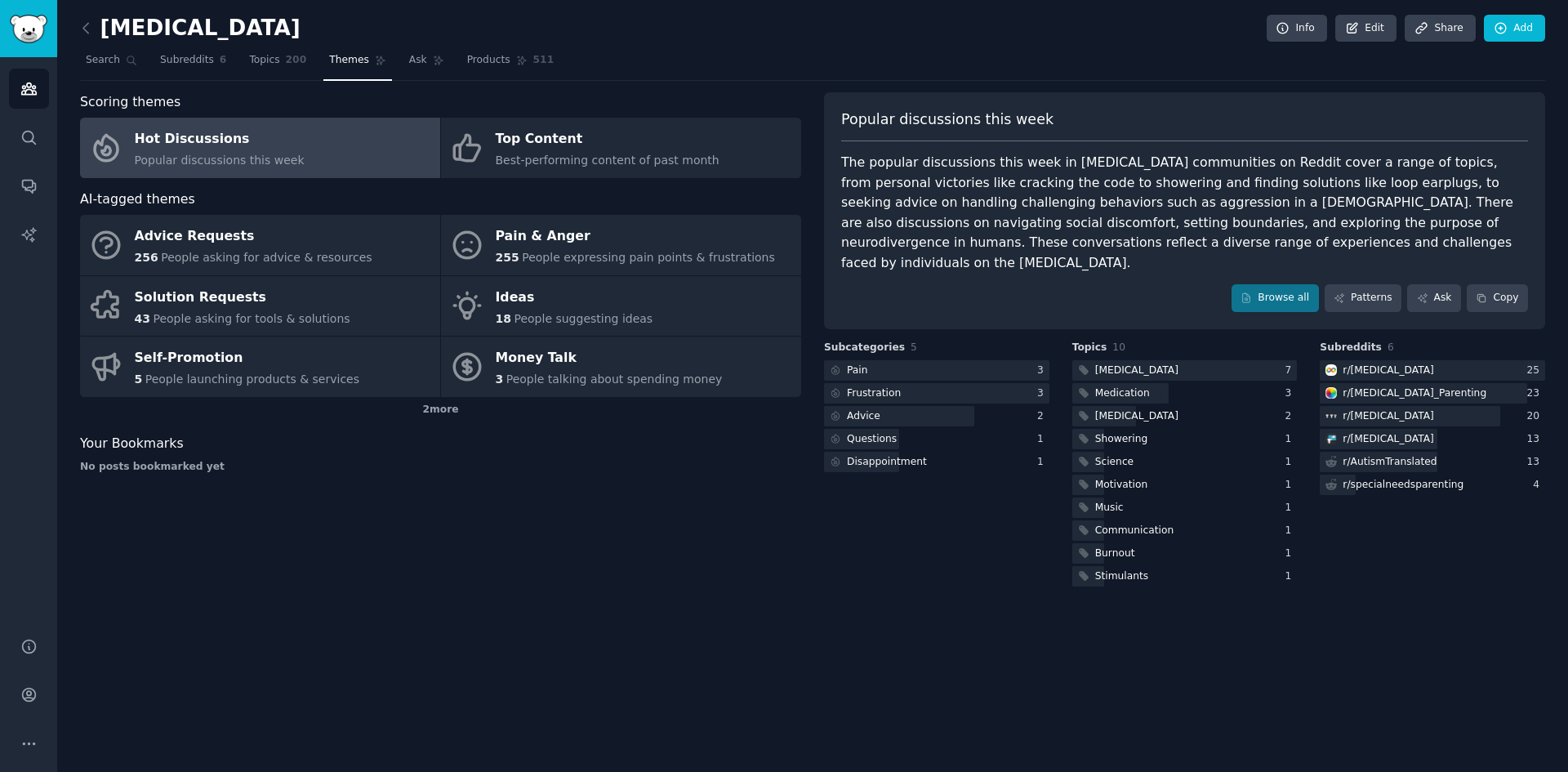
click at [467, 564] on div "Scoring themes Hot Discussions Popular discussions this week Top Content Best-p…" at bounding box center [441, 341] width 721 height 498
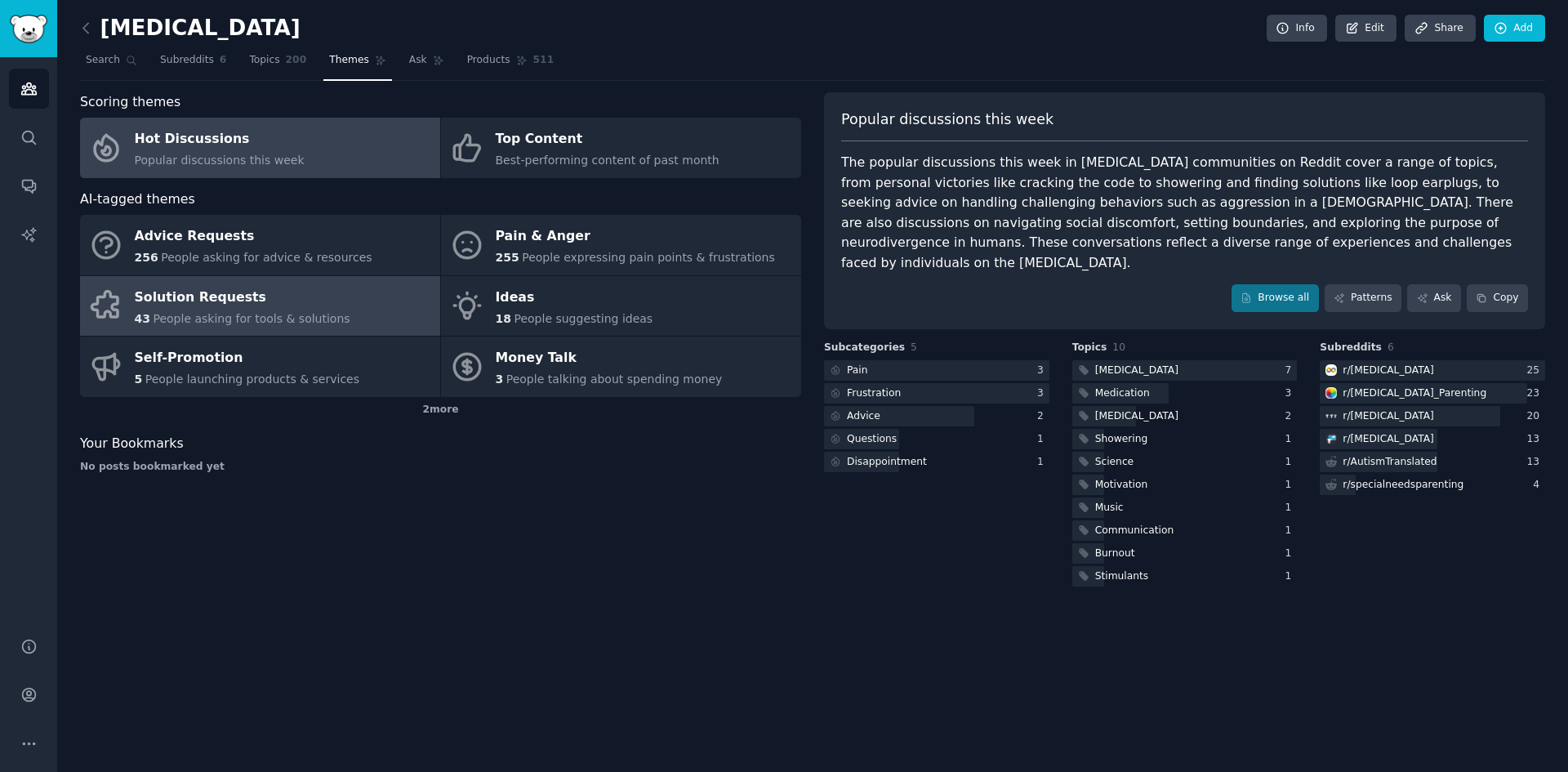
click at [257, 308] on div "Solution Requests" at bounding box center [243, 297] width 216 height 26
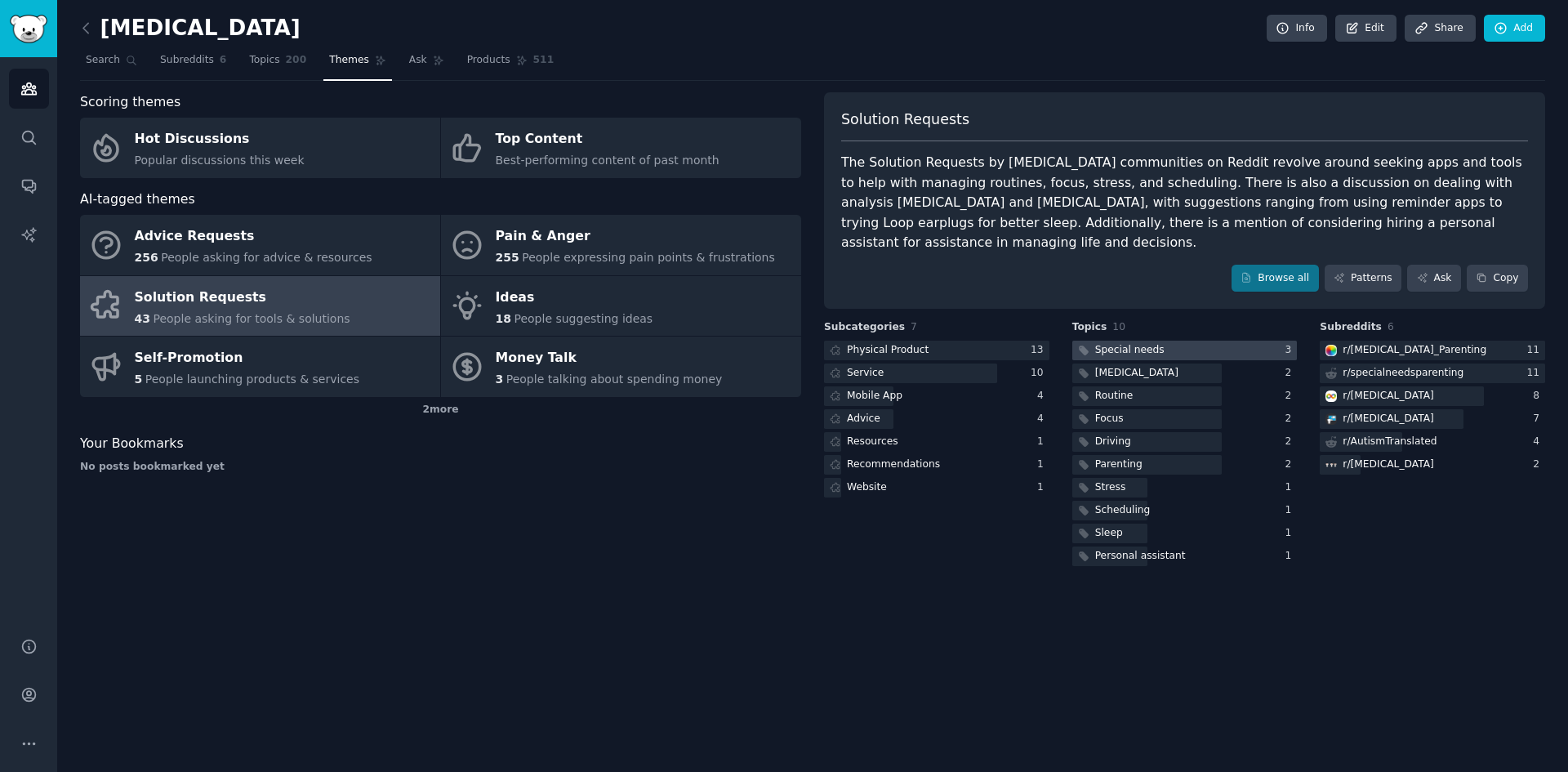
click at [1096, 341] on div "Special needs" at bounding box center [1120, 350] width 95 height 20
